Goal: Information Seeking & Learning: Learn about a topic

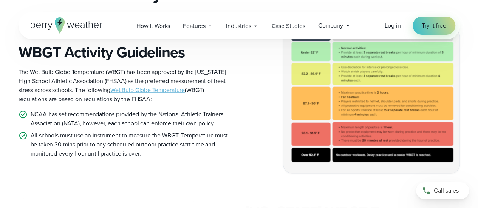
scroll to position [260, 0]
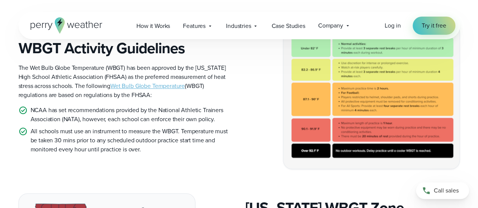
click at [374, 99] on img at bounding box center [371, 96] width 176 height 145
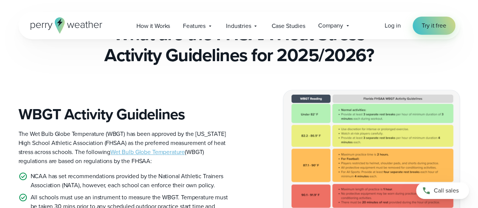
scroll to position [199, 0]
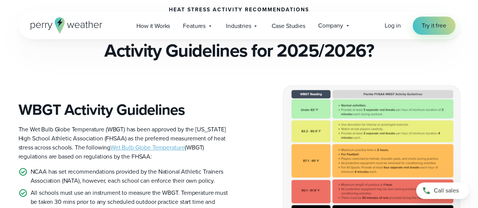
click at [150, 143] on link "Wet Bulb Globe Temperature" at bounding box center [147, 147] width 74 height 9
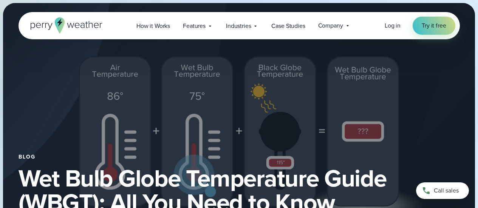
select select "***"
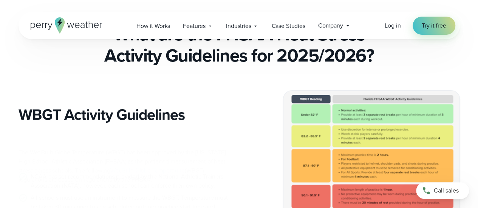
scroll to position [199, 0]
